Goal: Information Seeking & Learning: Learn about a topic

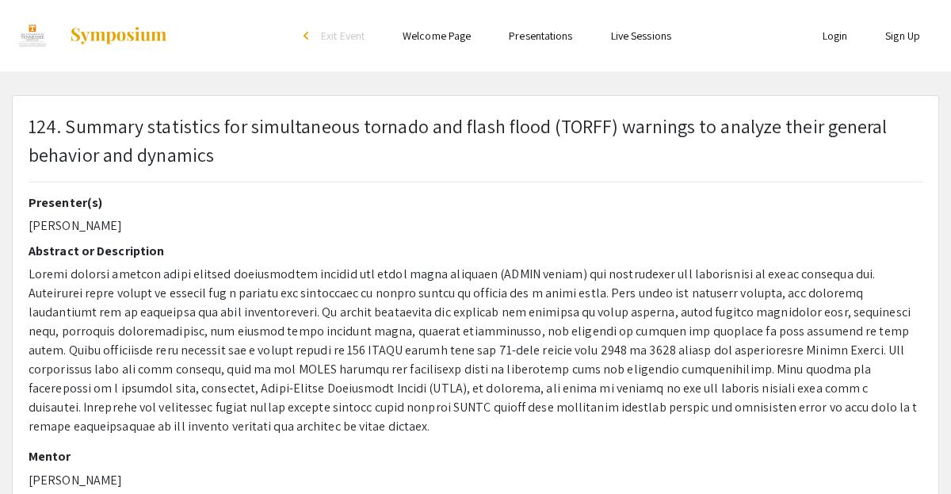
select select "custom"
type input "0"
select select "custom"
type input "1"
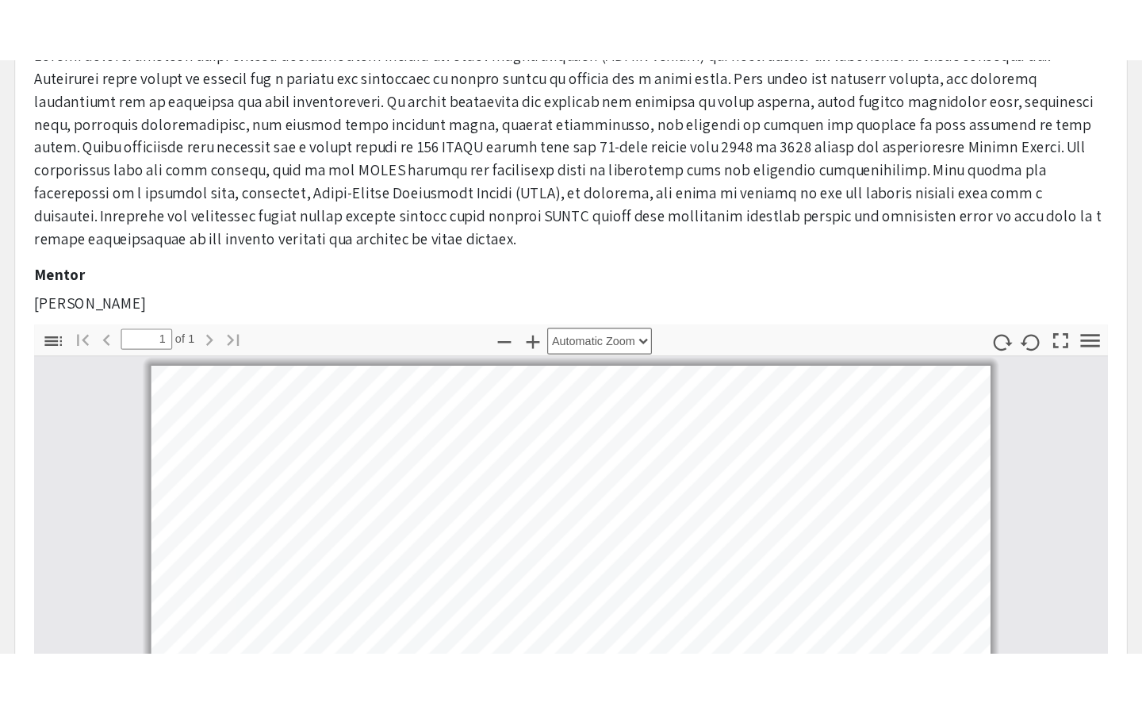
scroll to position [283, 0]
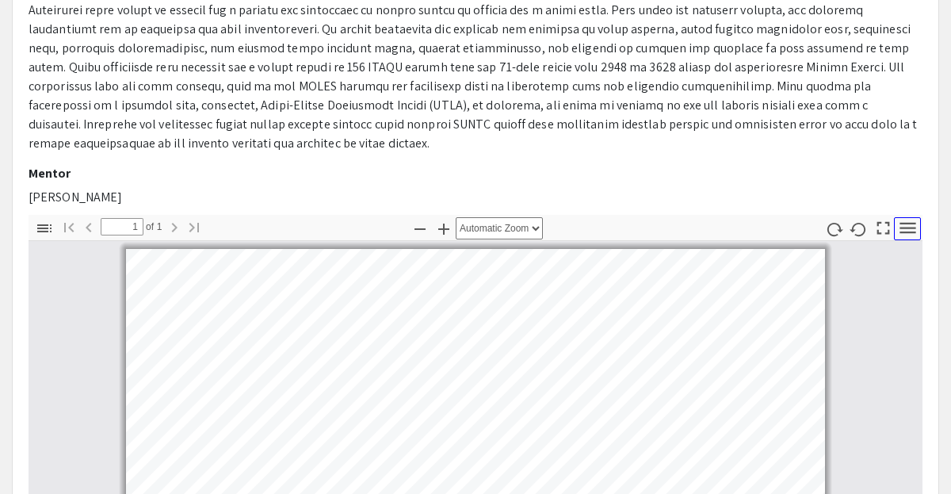
click at [901, 217] on icon "button" at bounding box center [907, 227] width 21 height 21
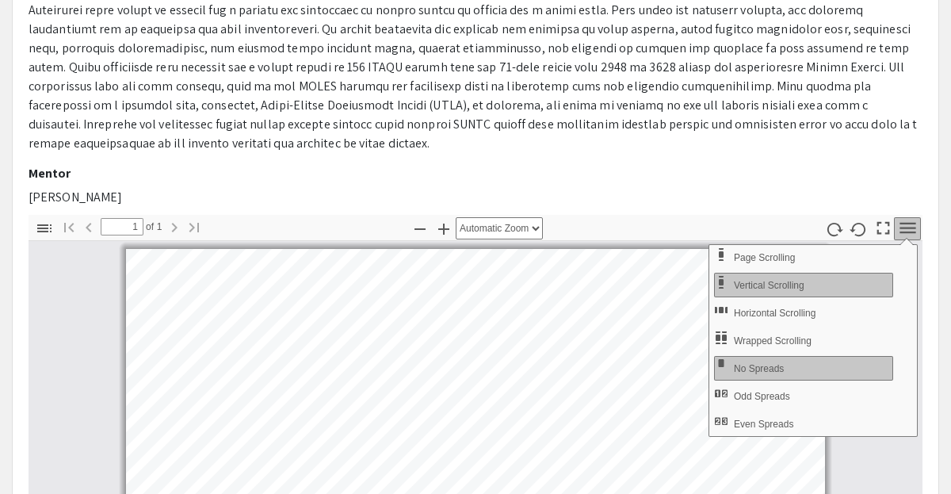
click at [873, 168] on div "Presenter(s) [PERSON_NAME] Abstract or Description Mentor [PERSON_NAME]" at bounding box center [476, 63] width 894 height 303
click at [840, 188] on p "[PERSON_NAME]" at bounding box center [476, 197] width 894 height 19
click at [903, 217] on icon "button" at bounding box center [907, 227] width 21 height 21
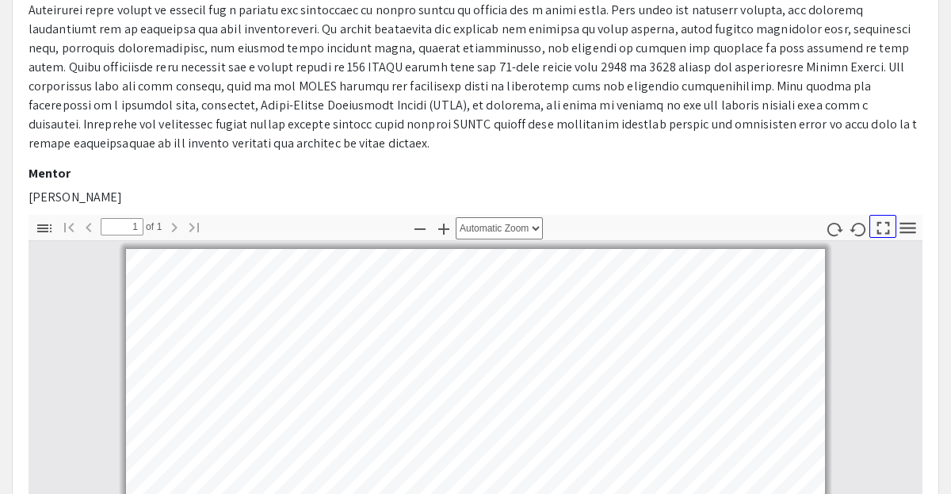
click at [886, 217] on icon "button" at bounding box center [883, 227] width 21 height 21
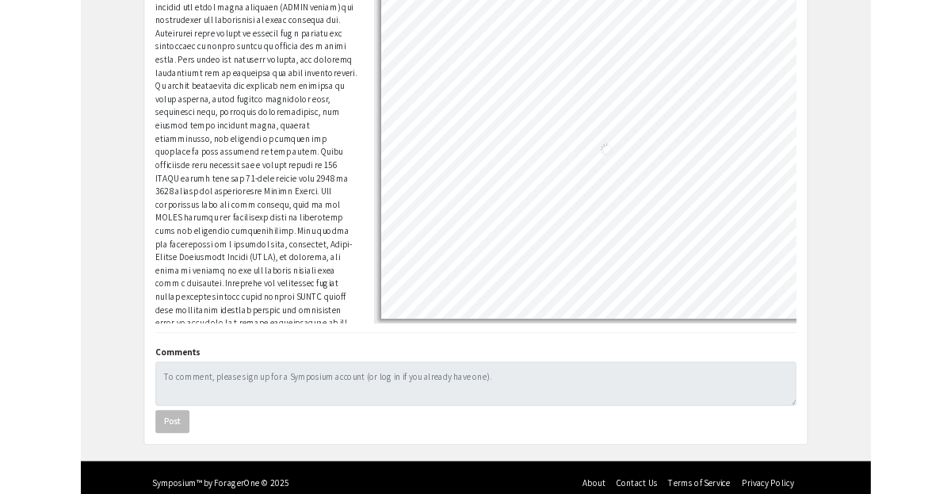
scroll to position [493, 0]
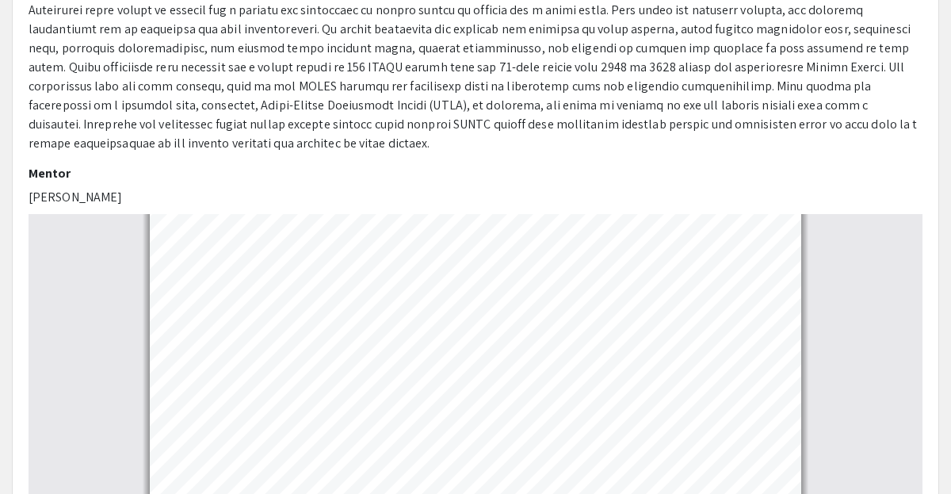
select select "auto"
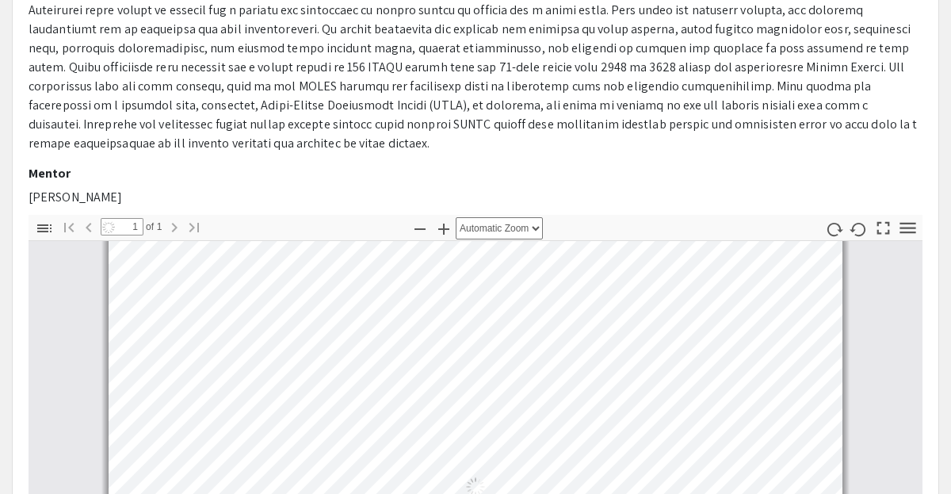
scroll to position [8, 0]
